Goal: Communication & Community: Answer question/provide support

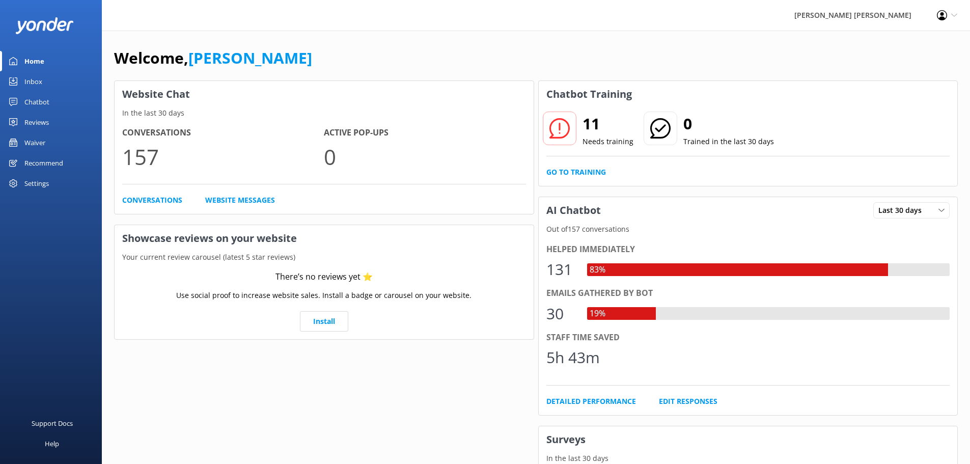
click at [30, 101] on div "Chatbot" at bounding box center [36, 102] width 25 height 20
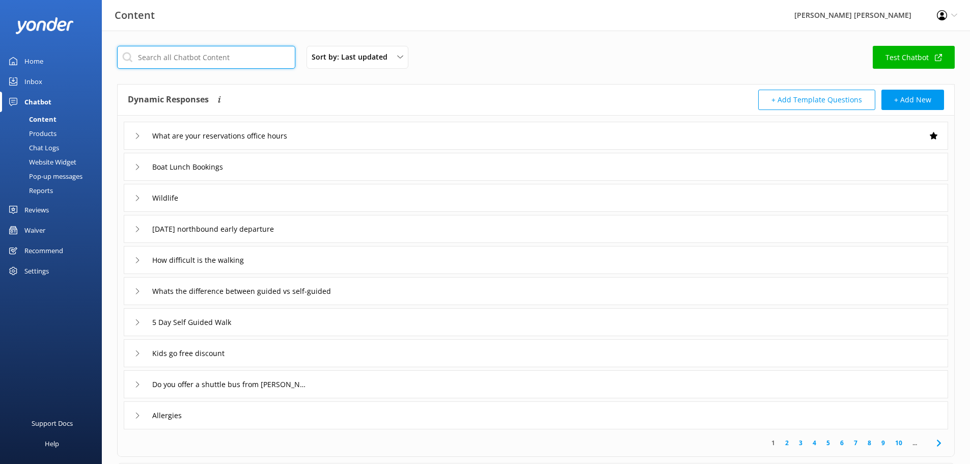
click at [198, 63] on input "text" at bounding box center [206, 57] width 178 height 23
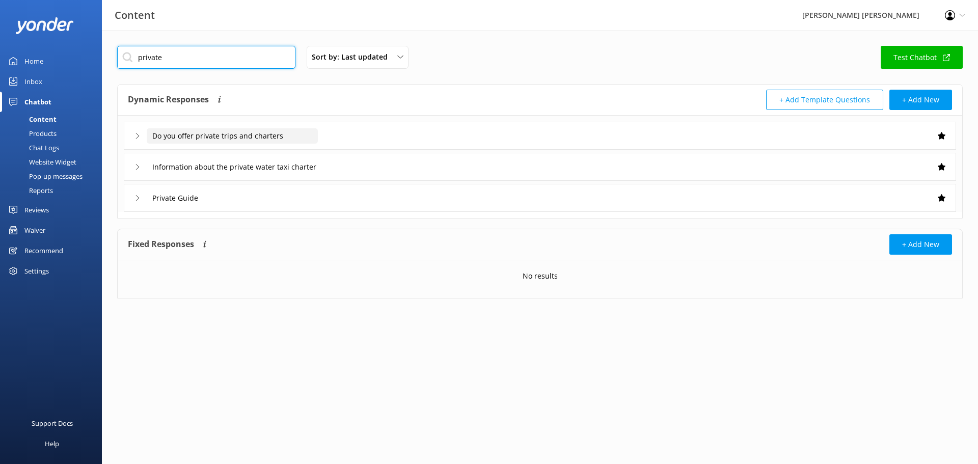
type input "private"
click at [196, 140] on input "Do you offer private trips and charters" at bounding box center [232, 135] width 171 height 15
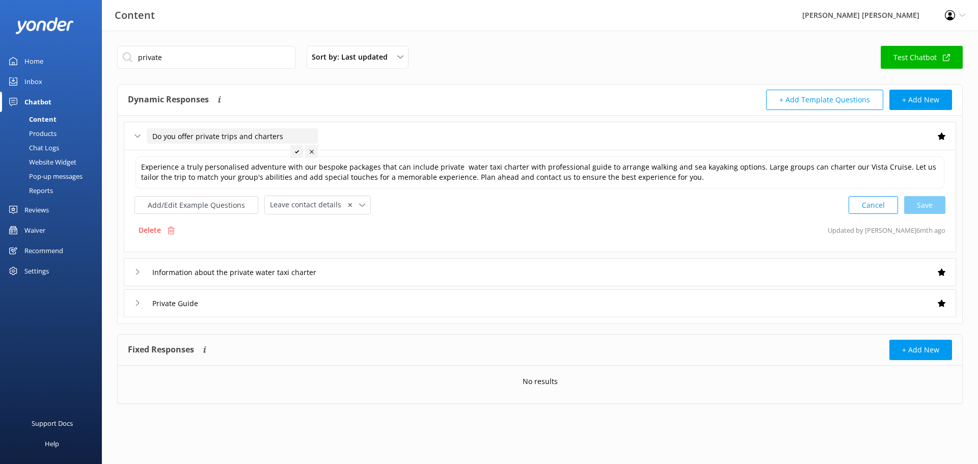
click at [147, 139] on input "Do you offer private trips and charters" at bounding box center [232, 135] width 171 height 15
click at [143, 135] on div "Do you offer private trips and charters" at bounding box center [219, 136] width 171 height 17
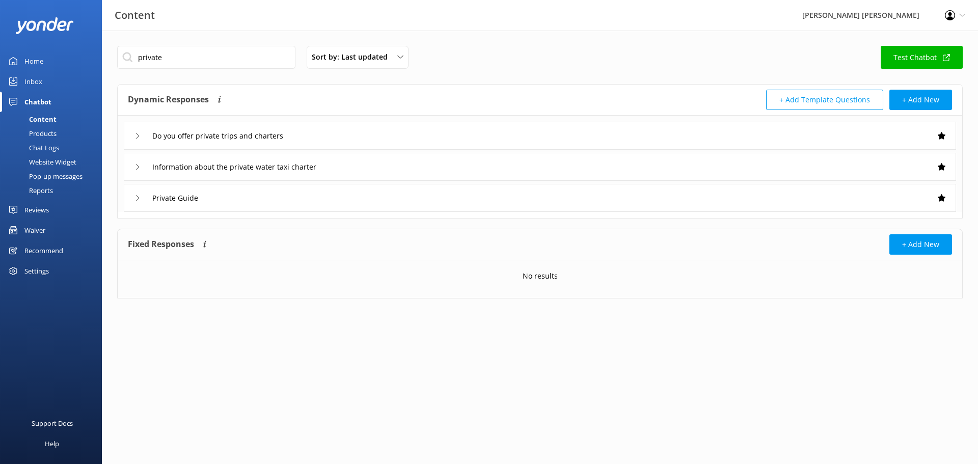
click at [136, 166] on icon at bounding box center [137, 167] width 6 height 6
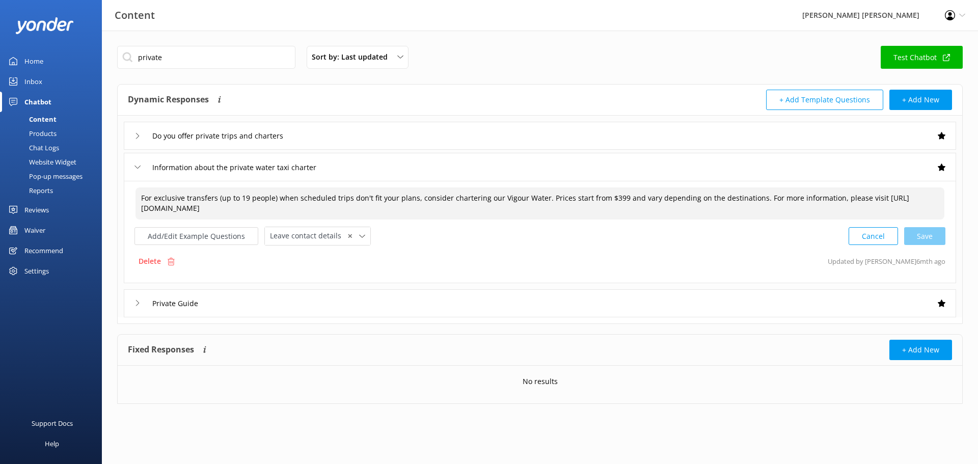
click at [615, 197] on textarea "For exclusive transfers (up to 19 people) when scheduled trips don't fit your p…" at bounding box center [539, 203] width 809 height 32
click at [919, 237] on div "Cancel Save" at bounding box center [897, 236] width 97 height 19
type textarea "For exclusive transfers (up to 19 people) when scheduled trips don't fit your p…"
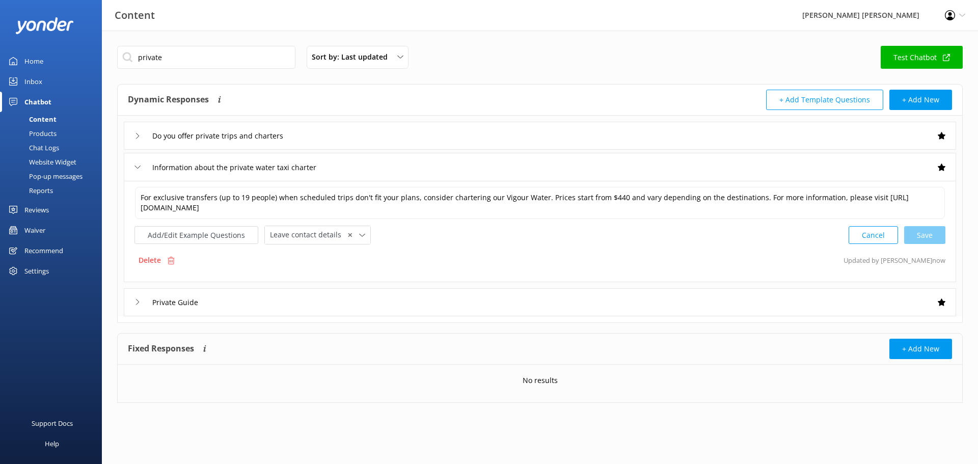
click at [135, 165] on icon at bounding box center [137, 167] width 6 height 6
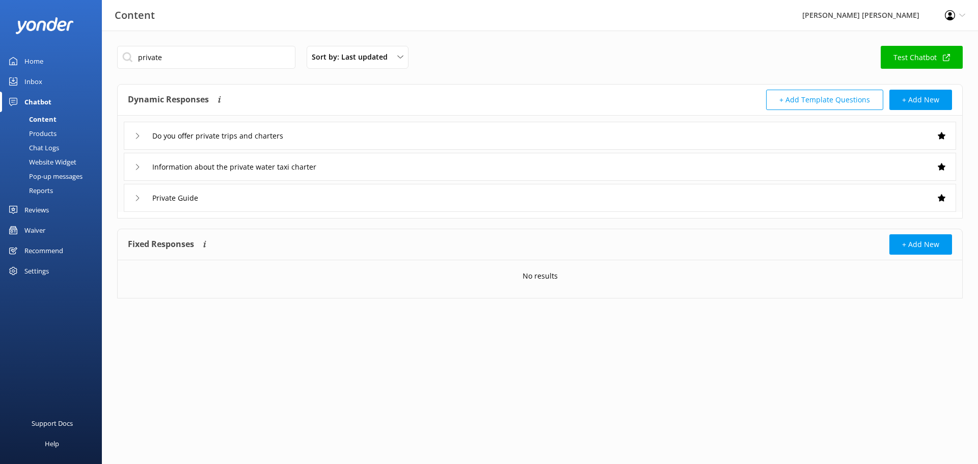
click at [138, 197] on icon at bounding box center [137, 198] width 6 height 6
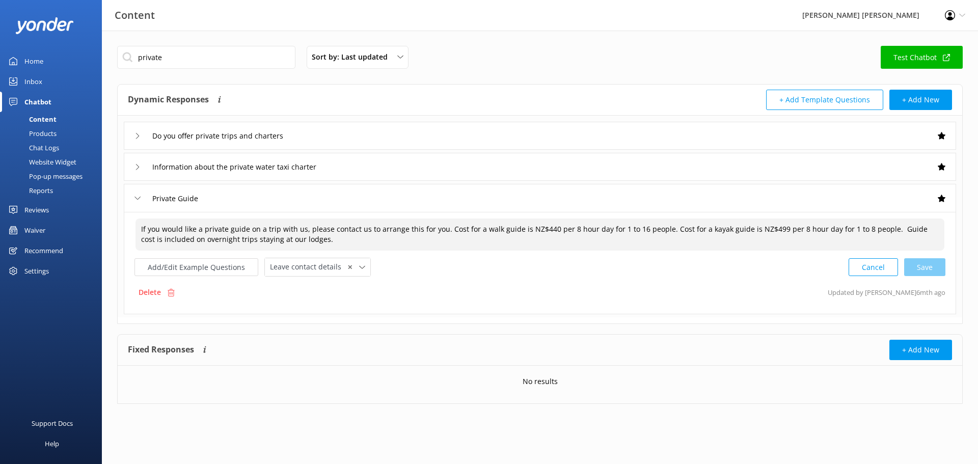
drag, startPoint x: 546, startPoint y: 229, endPoint x: 528, endPoint y: 218, distance: 21.5
click at [545, 229] on textarea "If you would like a private guide on a trip with us, please contact us to arran…" at bounding box center [539, 235] width 809 height 32
click at [769, 228] on textarea "If you would like a private guide on a trip with us, please contact us to arran…" at bounding box center [539, 235] width 809 height 32
click at [179, 238] on textarea "If you would like a private guide on a trip with us, please contact us to arran…" at bounding box center [539, 235] width 809 height 32
click at [924, 264] on div "Cancel Loading.." at bounding box center [897, 266] width 96 height 19
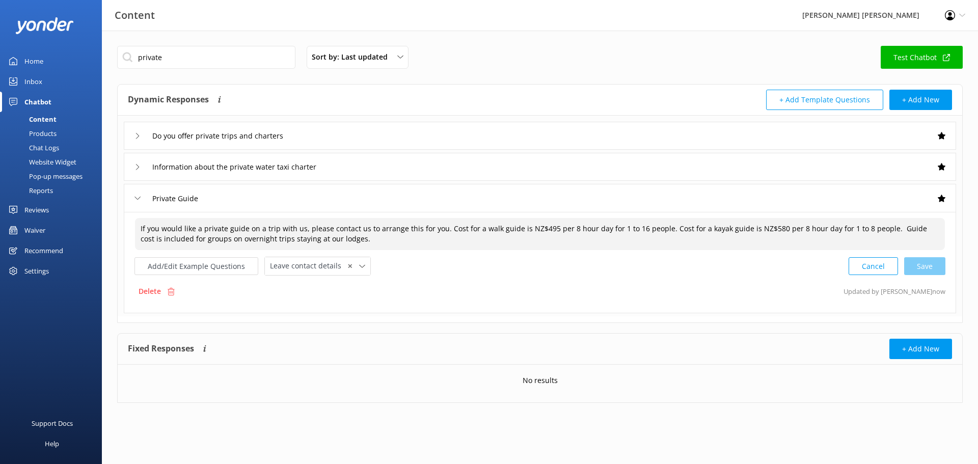
type textarea "If you would like a private guide on a trip with us, please contact us to arran…"
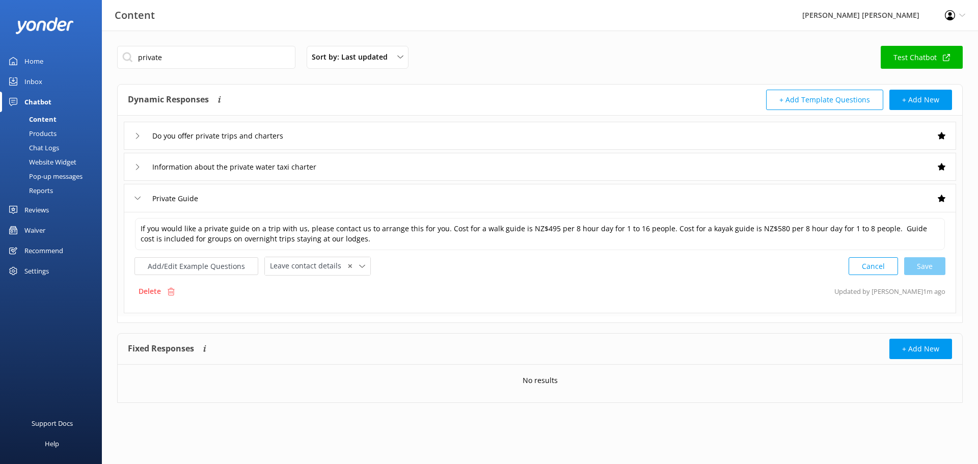
click at [530, 289] on div "Delete Updated by [PERSON_NAME] 1m ago" at bounding box center [539, 291] width 811 height 19
